Goal: Transaction & Acquisition: Purchase product/service

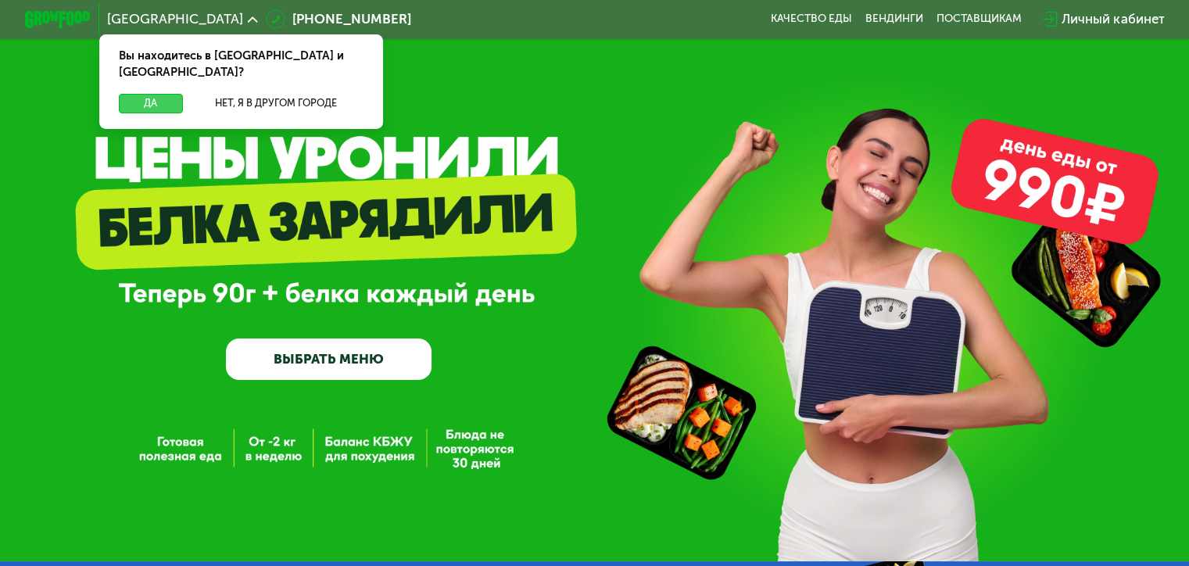
click at [132, 94] on button "Да" at bounding box center [150, 104] width 63 height 20
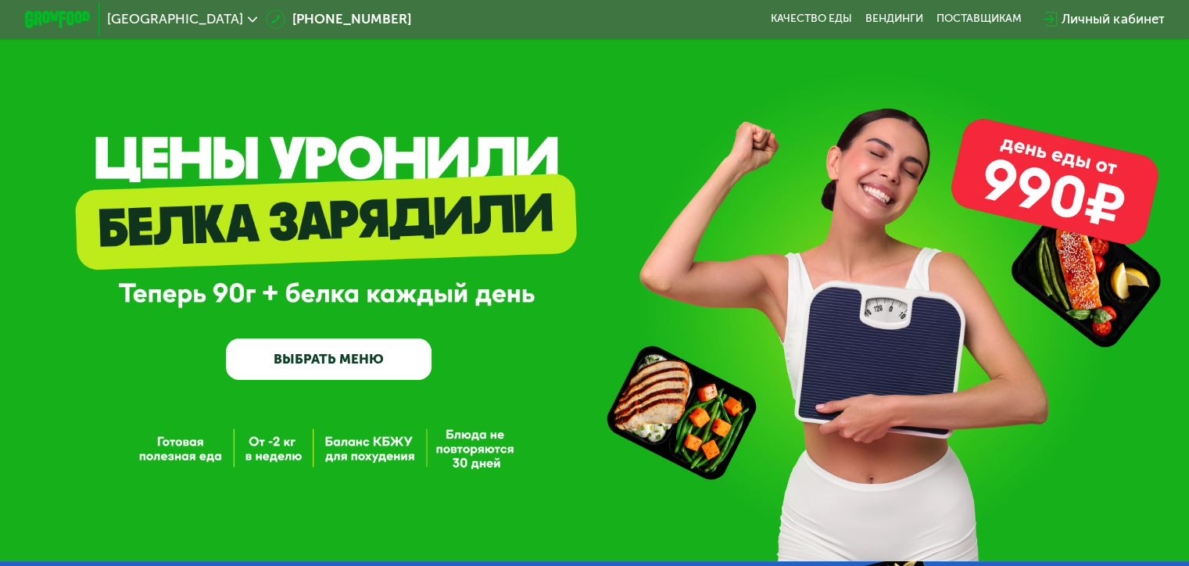
click at [341, 345] on link "ВЫБРАТЬ МЕНЮ" at bounding box center [329, 358] width 206 height 41
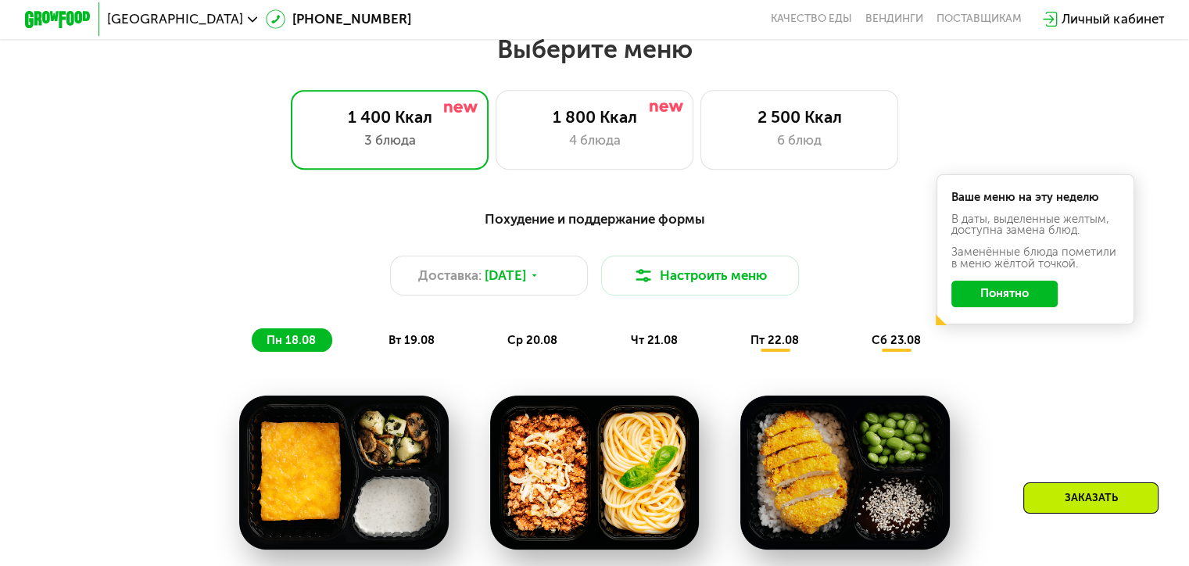
scroll to position [704, 0]
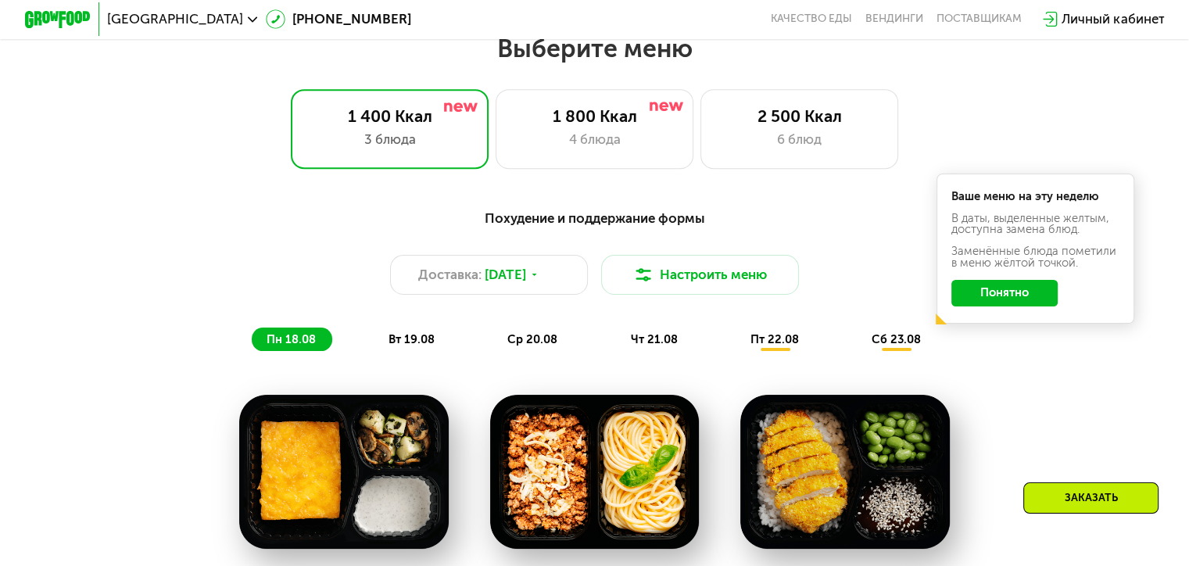
click at [1028, 300] on button "Понятно" at bounding box center [1004, 293] width 106 height 27
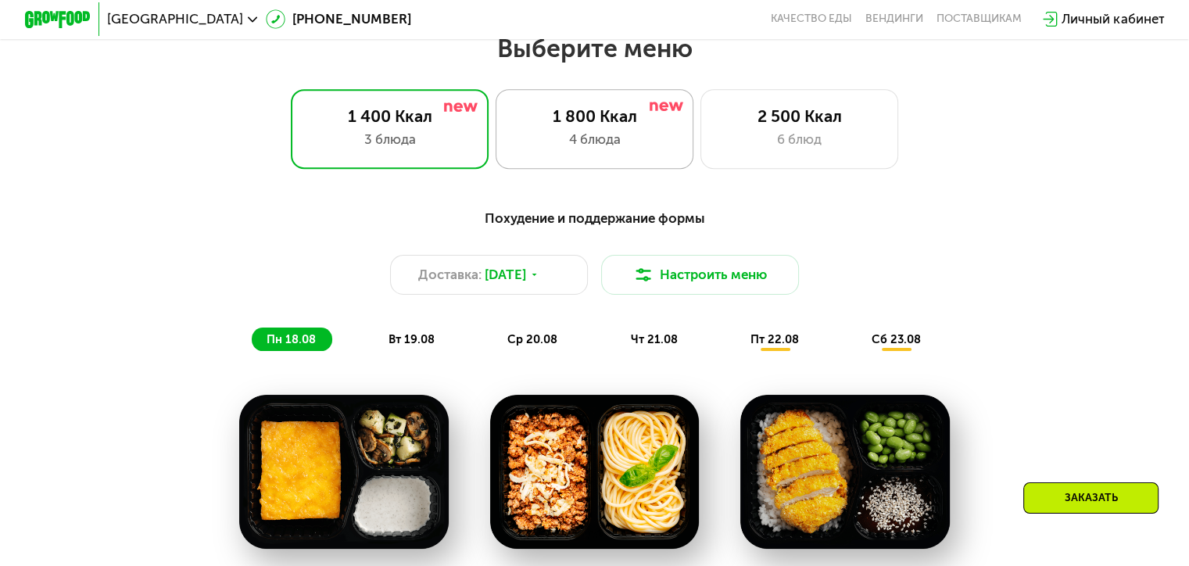
click at [654, 138] on div "4 блюда" at bounding box center [594, 140] width 163 height 20
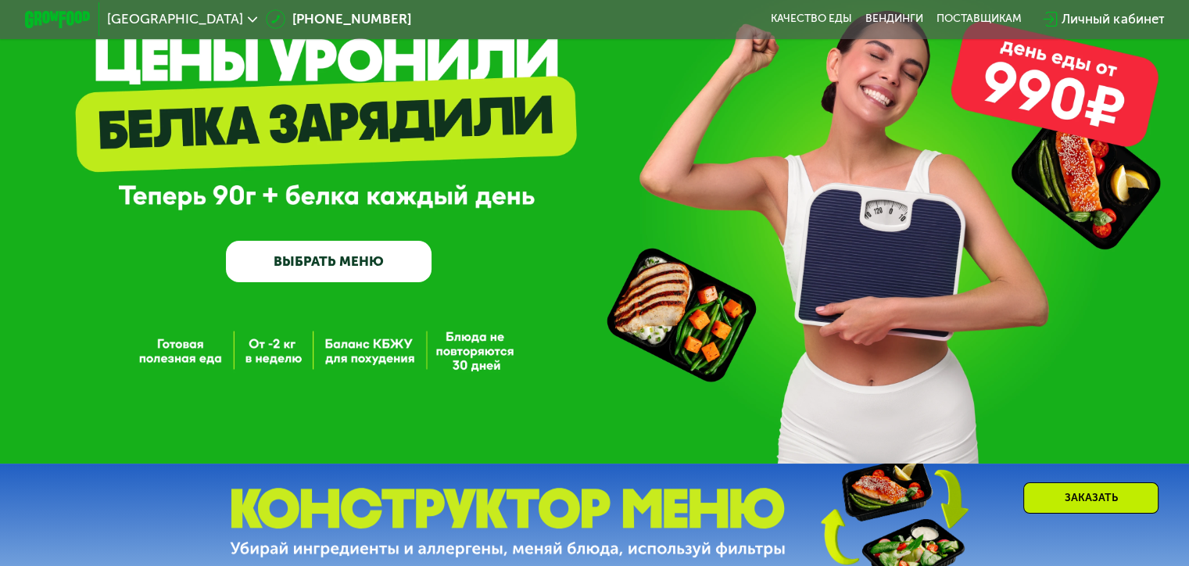
scroll to position [0, 0]
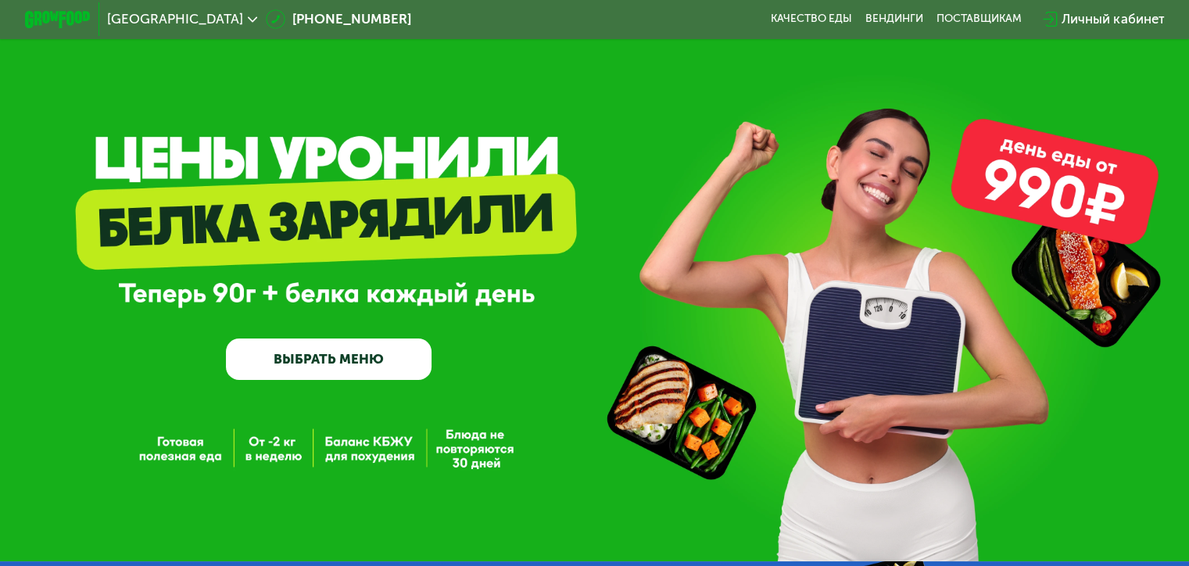
click at [324, 356] on link "ВЫБРАТЬ МЕНЮ" at bounding box center [329, 358] width 206 height 41
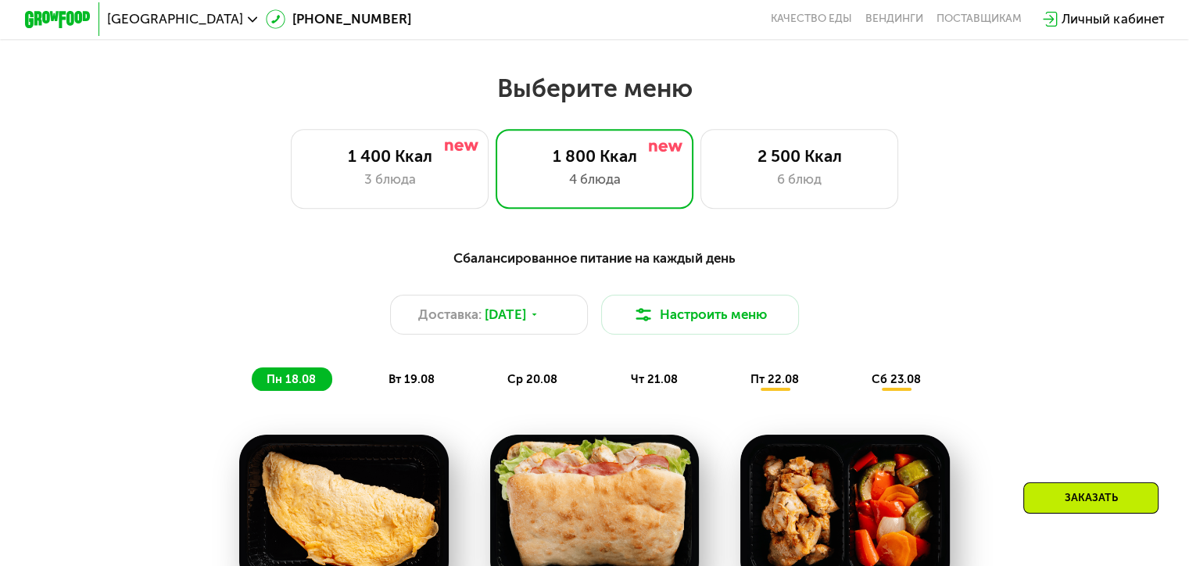
scroll to position [704, 0]
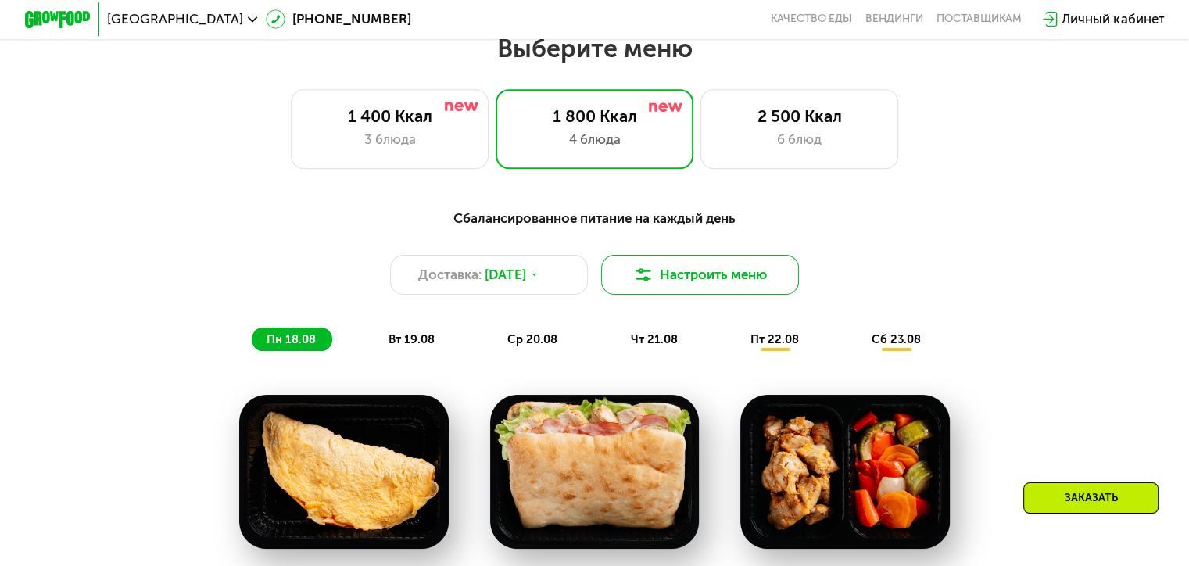
click at [739, 278] on button "Настроить меню" at bounding box center [700, 275] width 199 height 40
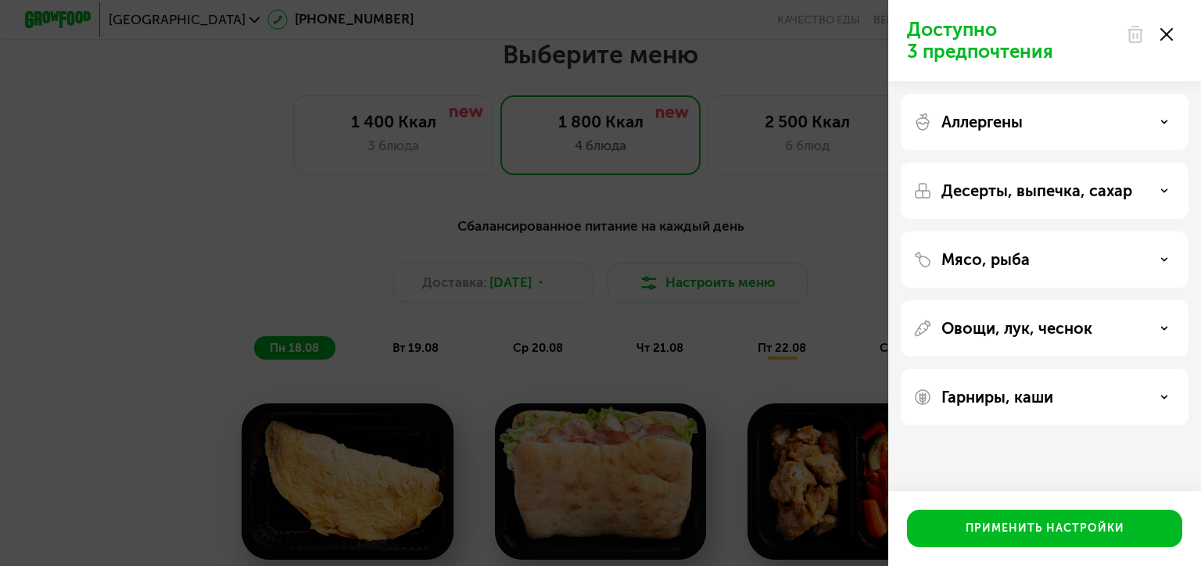
click at [1166, 163] on div "Аллергены" at bounding box center [1045, 191] width 288 height 56
click at [1162, 122] on use at bounding box center [1164, 121] width 5 height 2
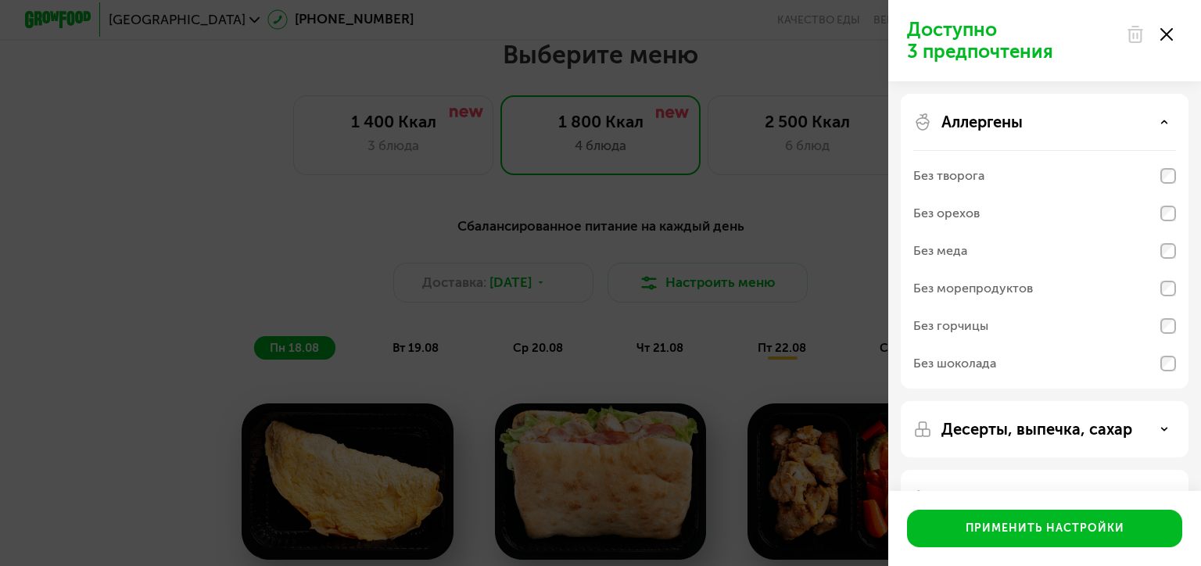
click at [1162, 122] on use at bounding box center [1164, 121] width 5 height 2
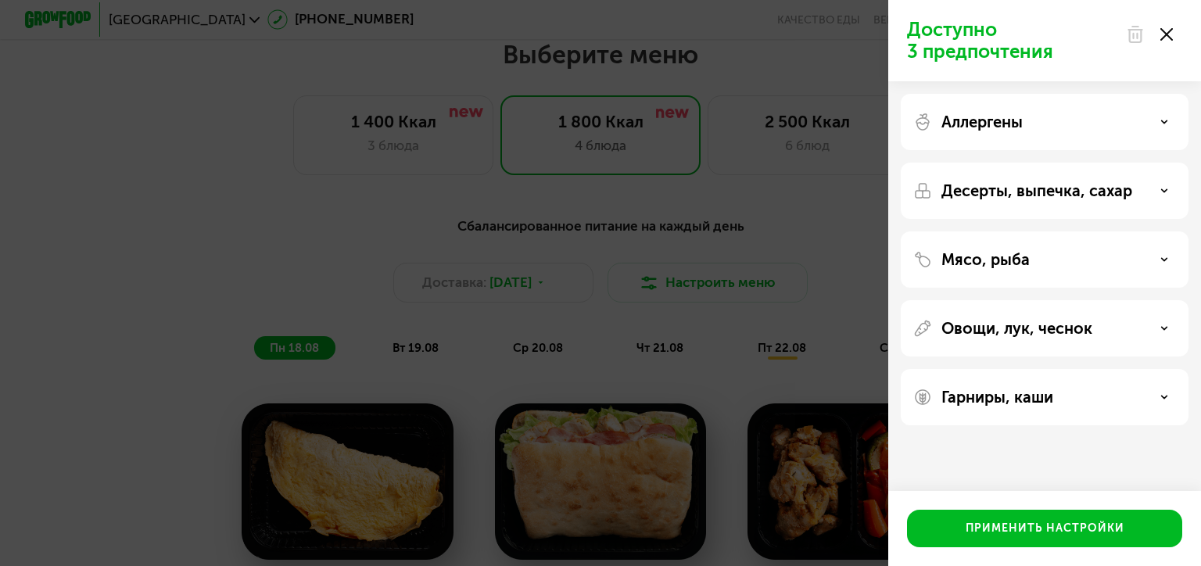
click at [1164, 231] on div "Десерты, выпечка, сахар" at bounding box center [1045, 259] width 288 height 56
click at [1164, 194] on icon at bounding box center [1164, 191] width 8 height 8
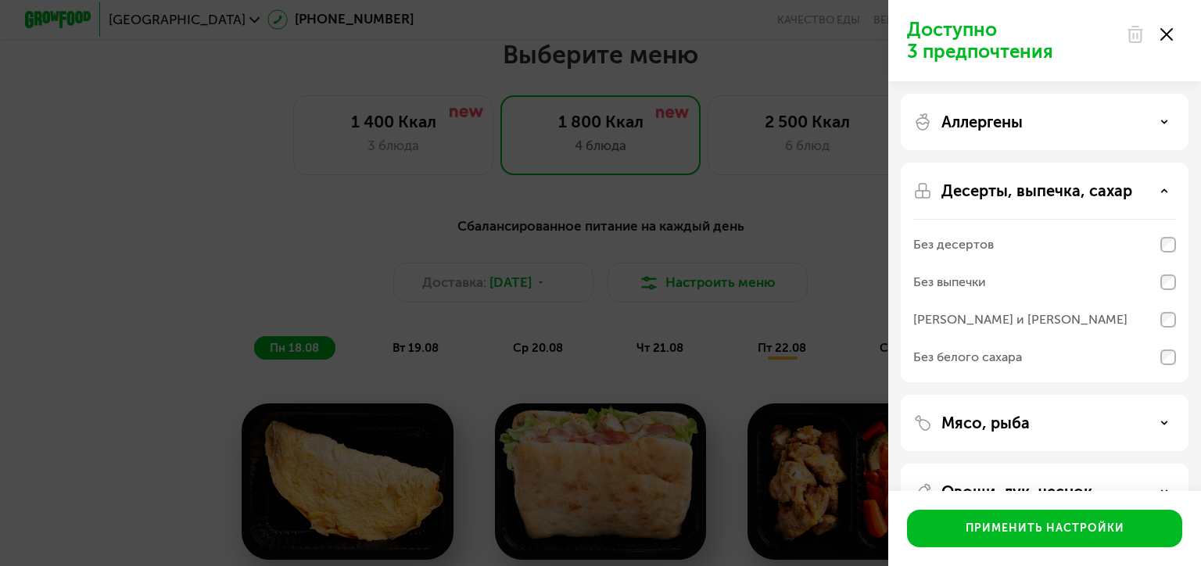
click at [1164, 194] on icon at bounding box center [1164, 191] width 8 height 8
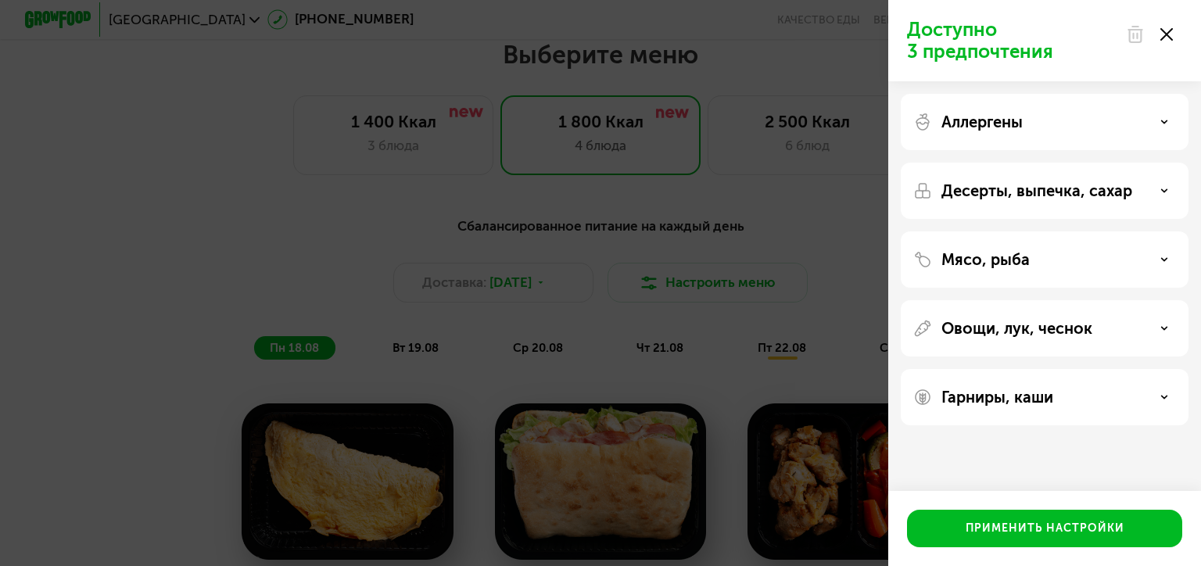
click at [1173, 38] on div at bounding box center [1149, 34] width 66 height 31
click at [1135, 34] on use at bounding box center [1134, 35] width 13 height 16
click at [1166, 34] on use at bounding box center [1166, 34] width 13 height 13
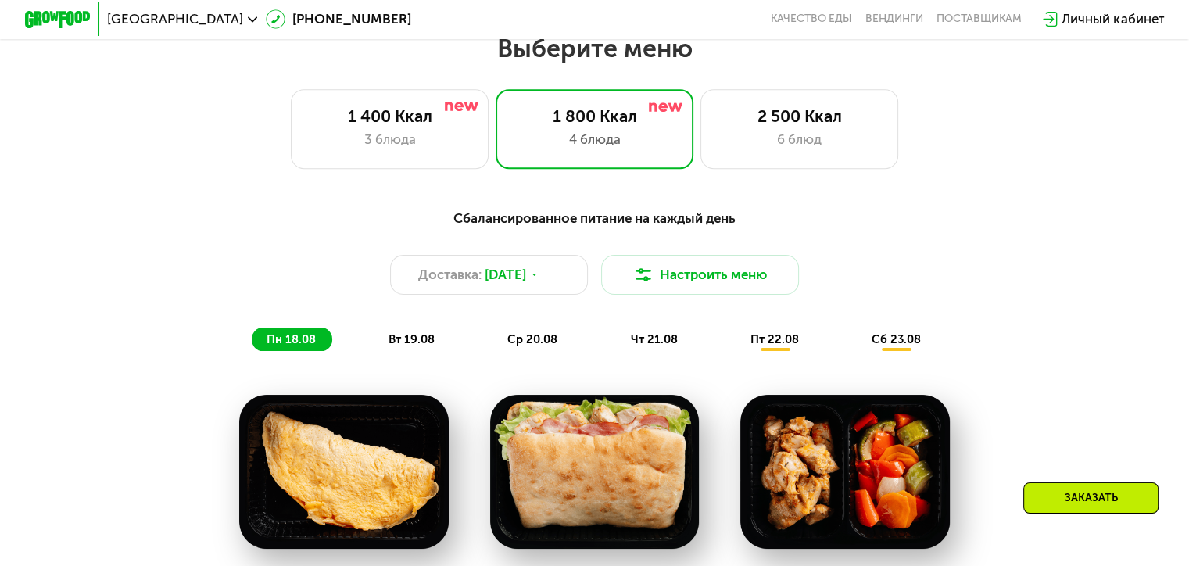
click at [53, 22] on img at bounding box center [58, 19] width 66 height 17
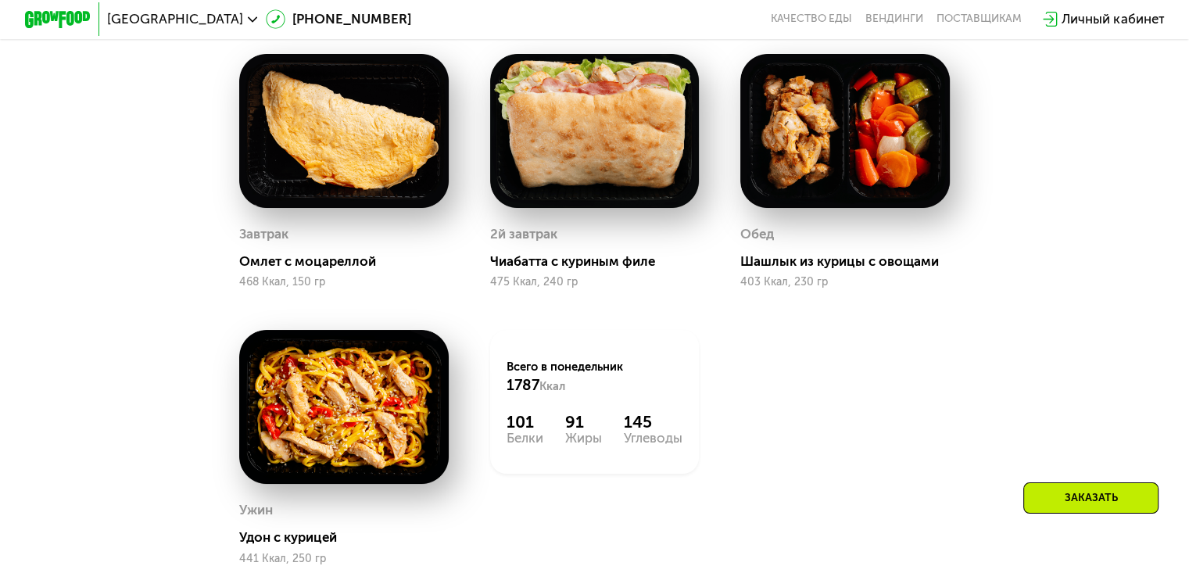
scroll to position [810, 0]
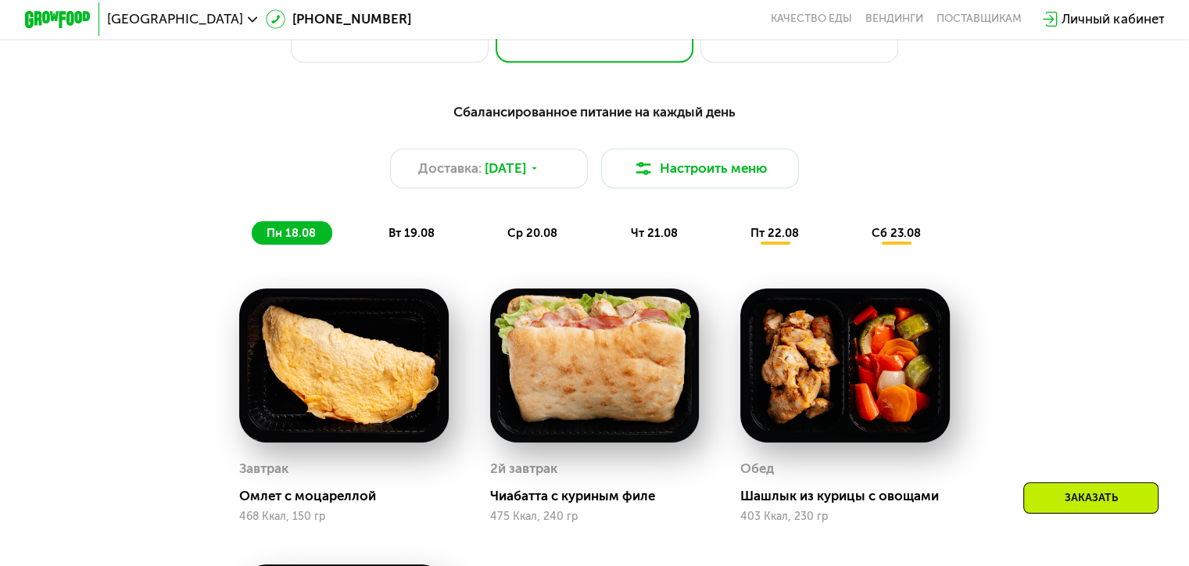
click at [419, 240] on span "вт 19.08" at bounding box center [412, 233] width 46 height 14
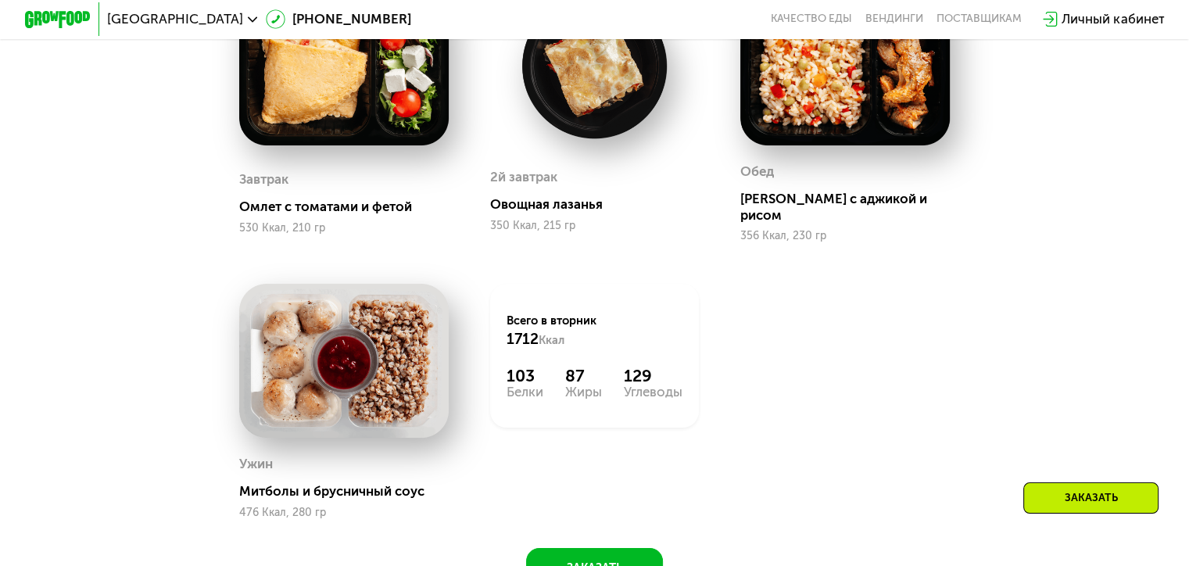
scroll to position [1123, 0]
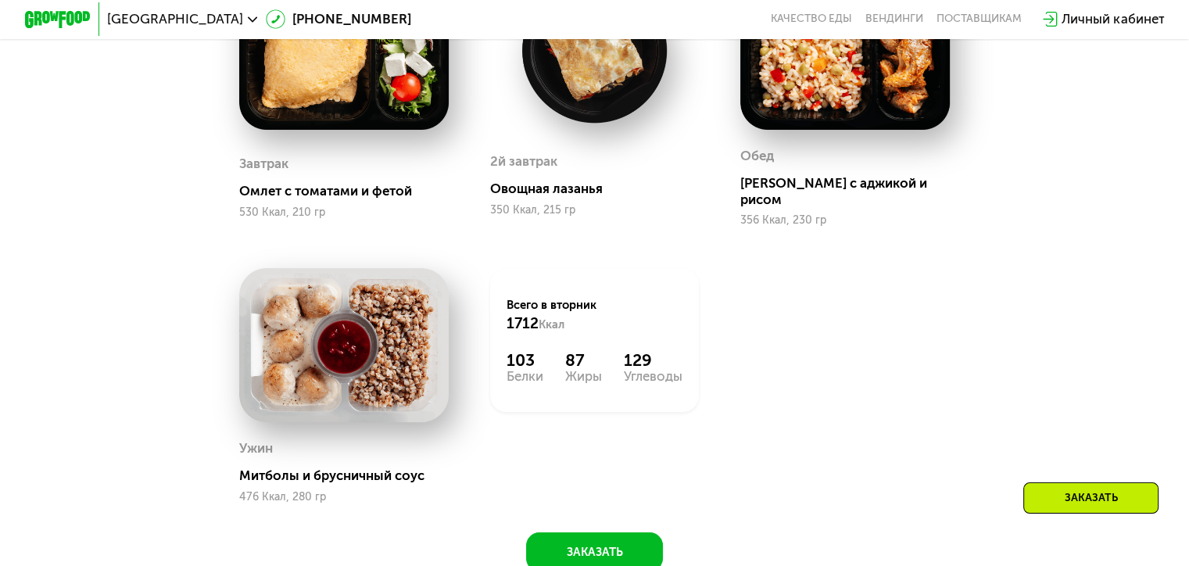
click at [391, 334] on img at bounding box center [343, 345] width 209 height 154
click at [335, 346] on img at bounding box center [343, 345] width 209 height 154
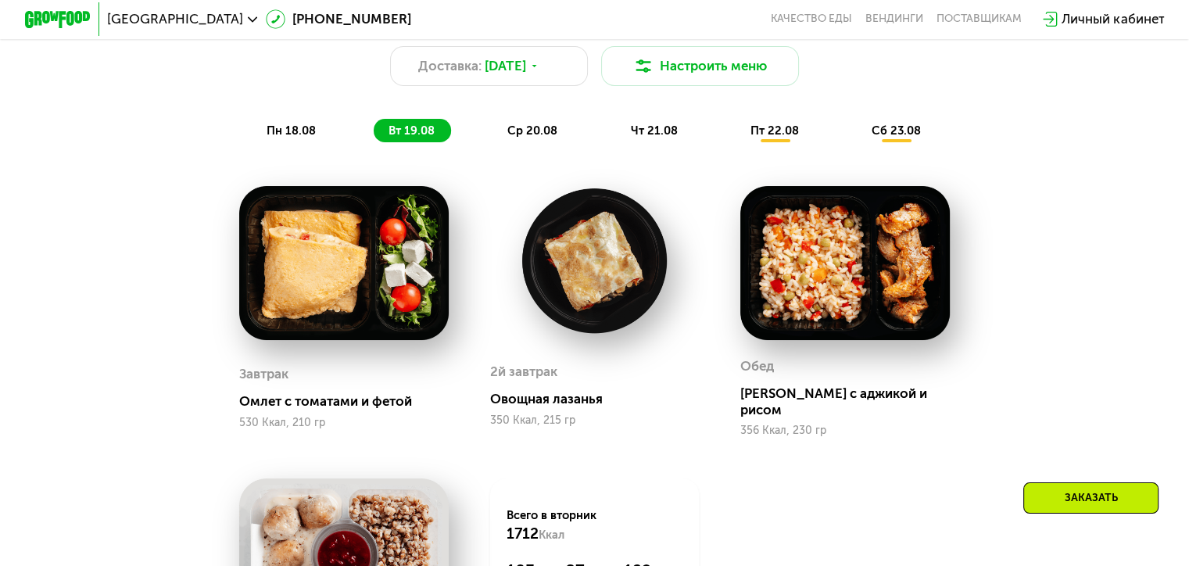
scroll to position [810, 0]
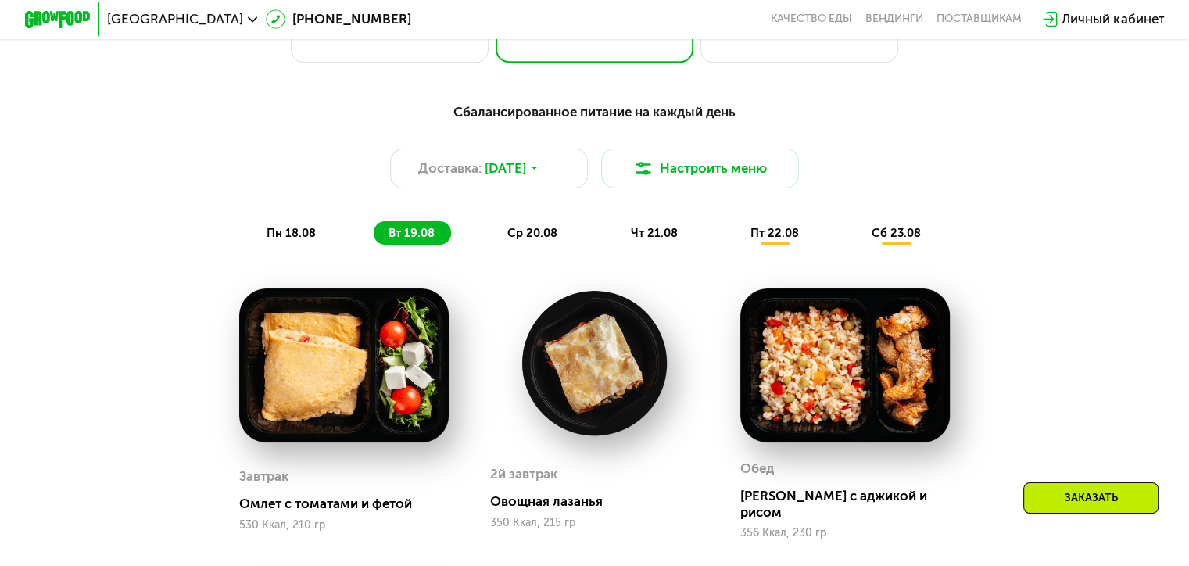
click at [539, 234] on span "ср 20.08" at bounding box center [532, 233] width 50 height 14
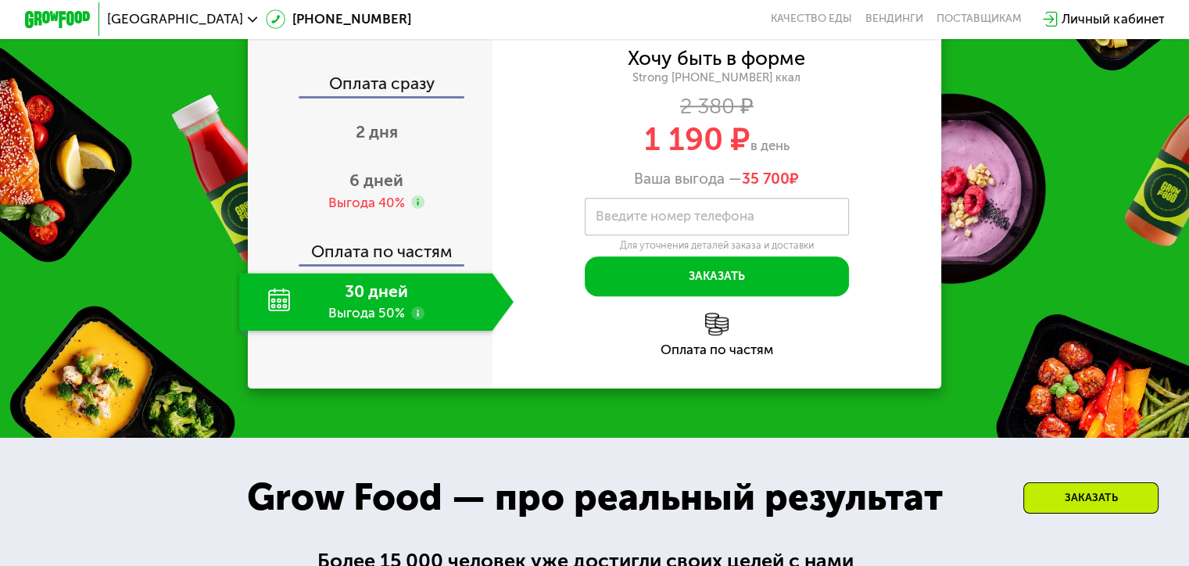
scroll to position [1670, 0]
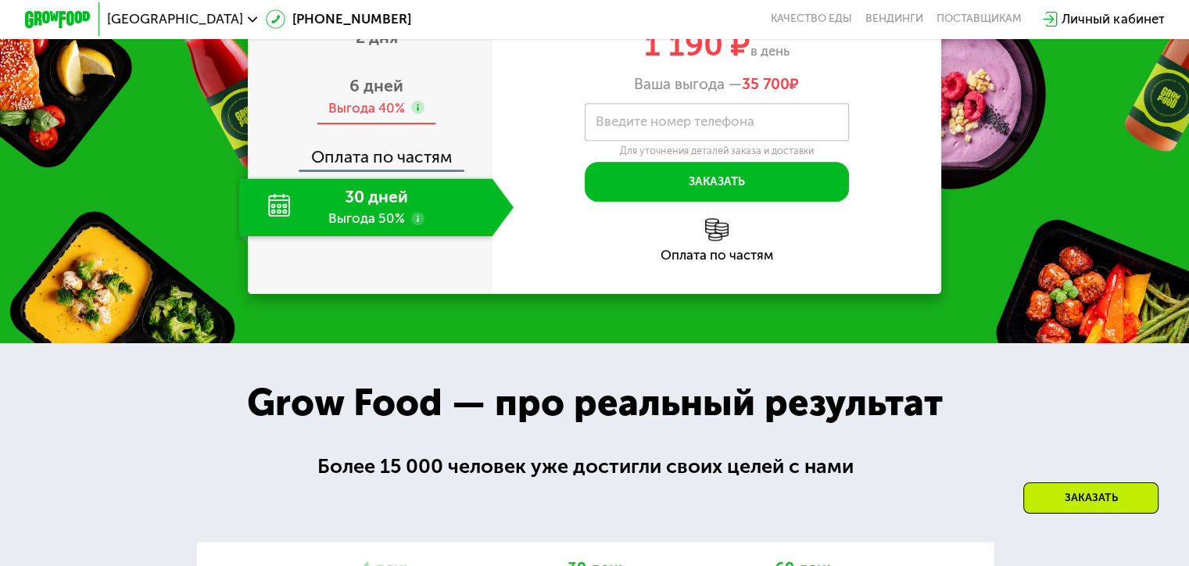
click at [405, 125] on div "6 дней Выгода 40%" at bounding box center [376, 96] width 274 height 58
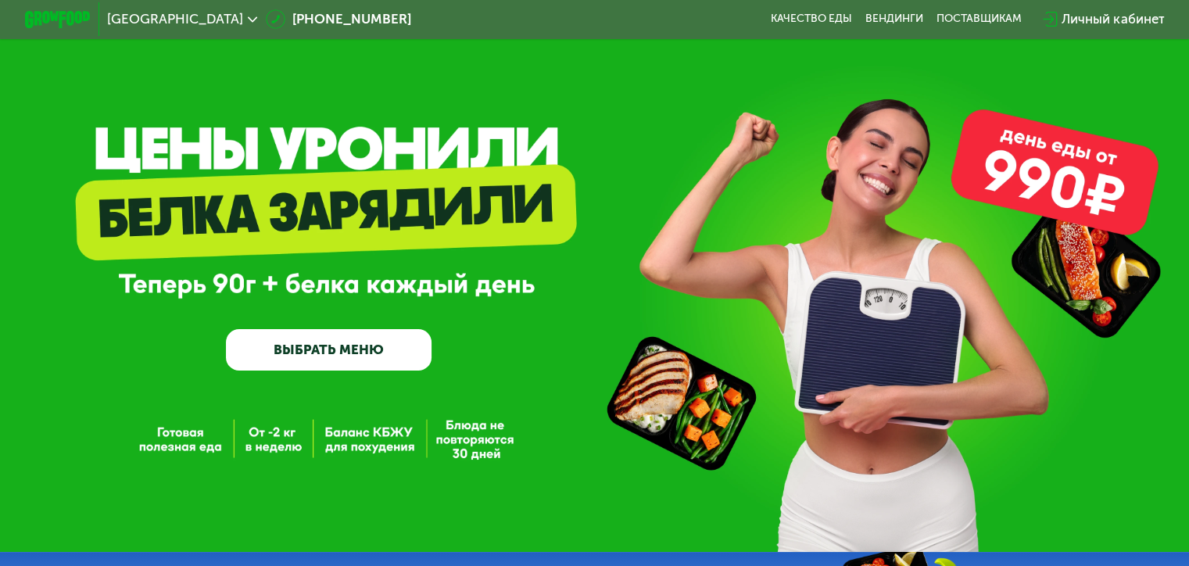
scroll to position [0, 0]
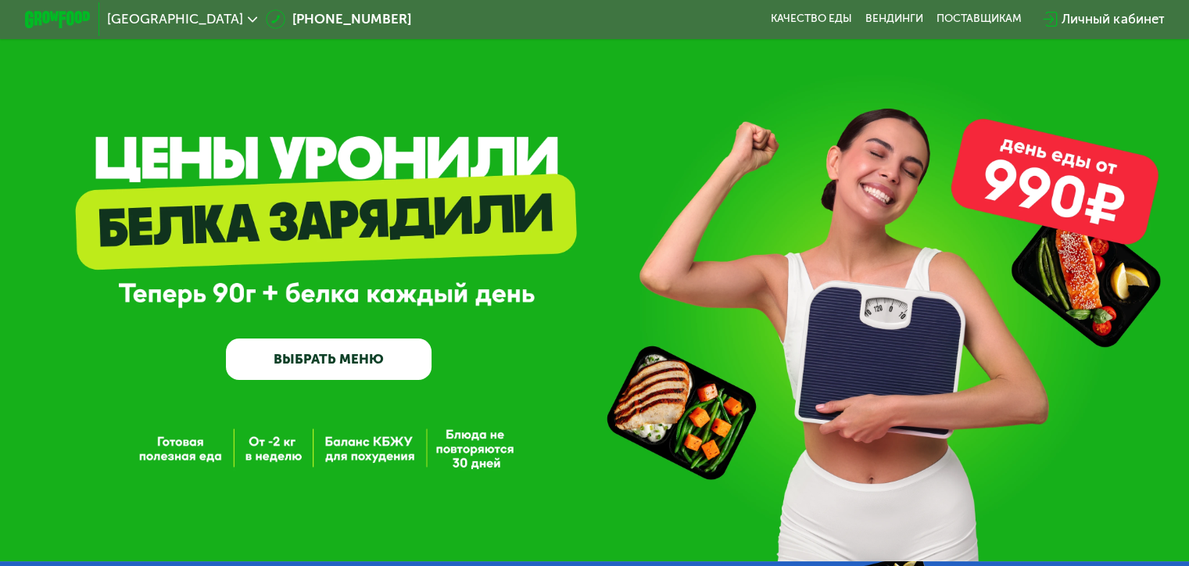
click at [381, 365] on link "ВЫБРАТЬ МЕНЮ" at bounding box center [329, 358] width 206 height 41
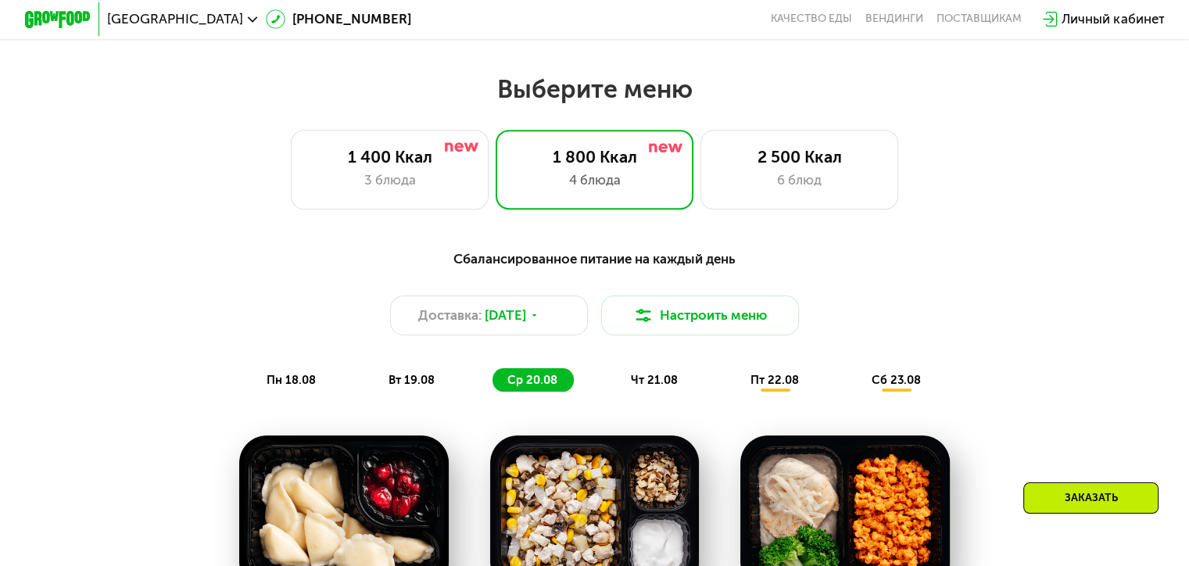
scroll to position [704, 0]
